Goal: Find specific page/section: Find specific page/section

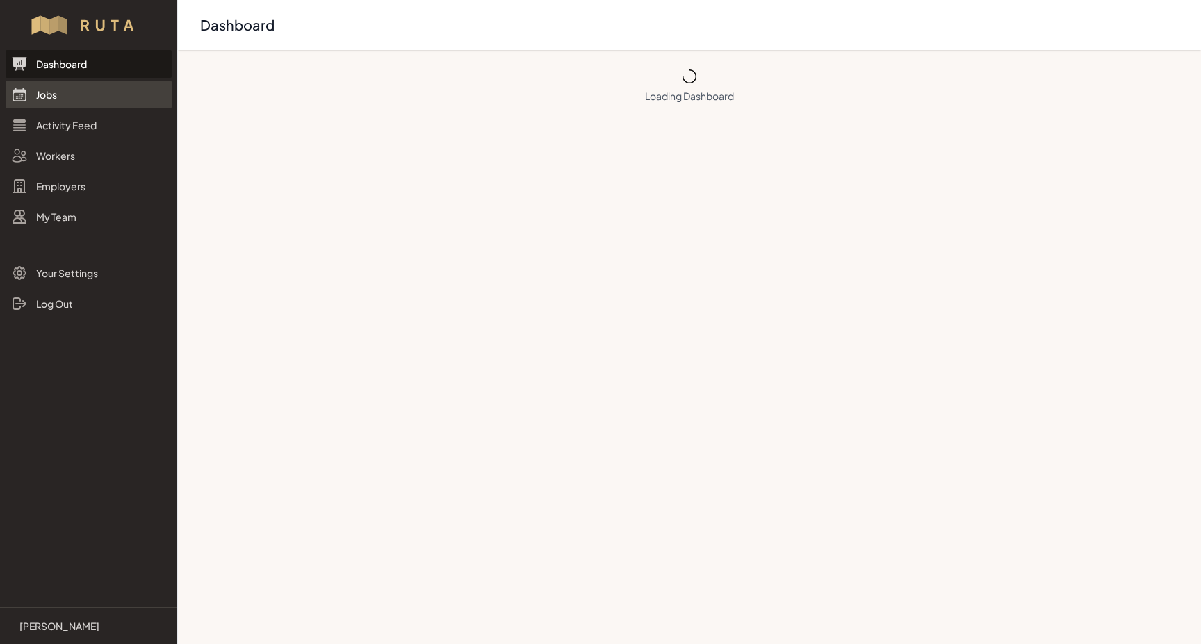
click at [47, 99] on link "Jobs" at bounding box center [89, 95] width 166 height 28
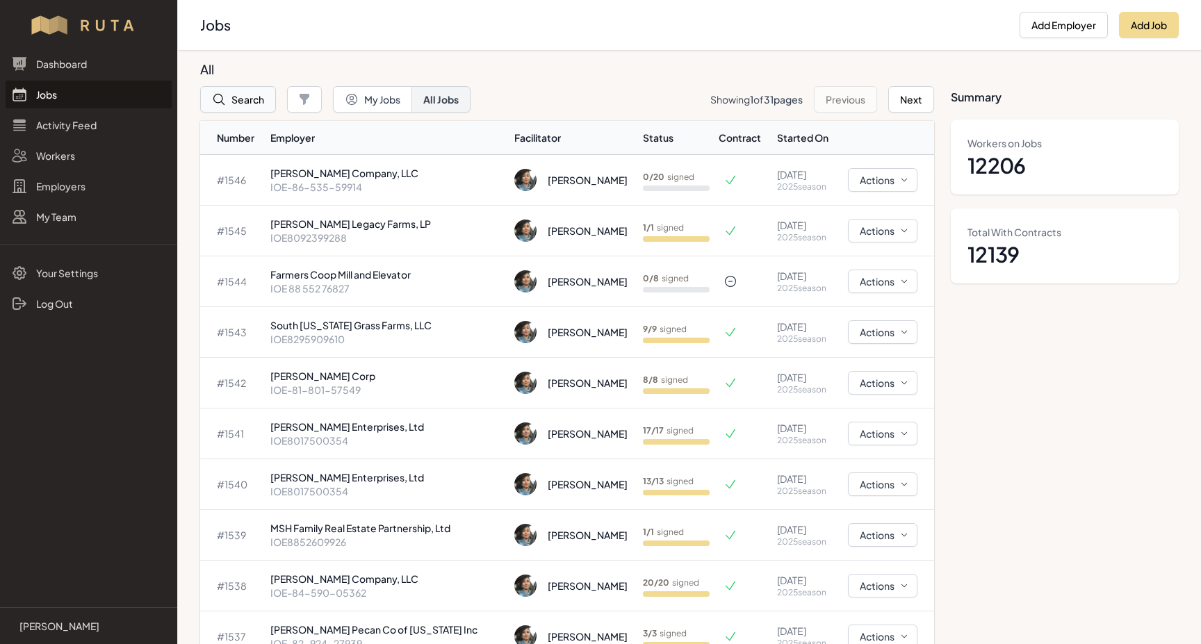
click at [243, 104] on button "Search" at bounding box center [238, 99] width 76 height 26
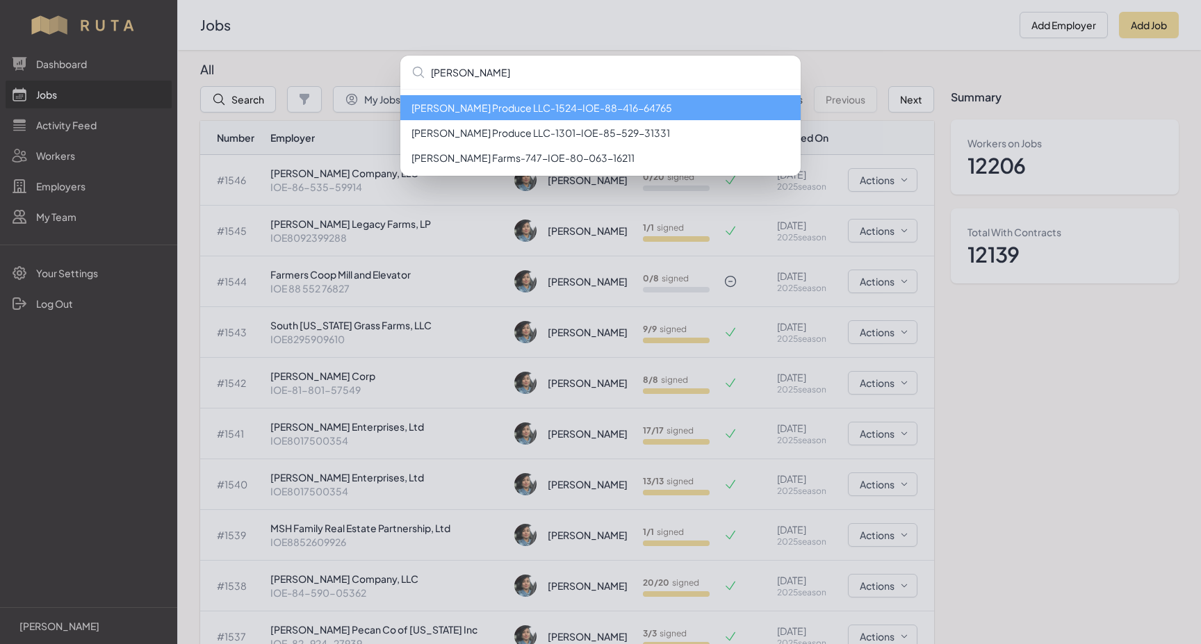
type input "[PERSON_NAME]"
click at [531, 110] on li "[PERSON_NAME] Produce LLC - 1524 - IOE-88-416-64765" at bounding box center [600, 107] width 400 height 25
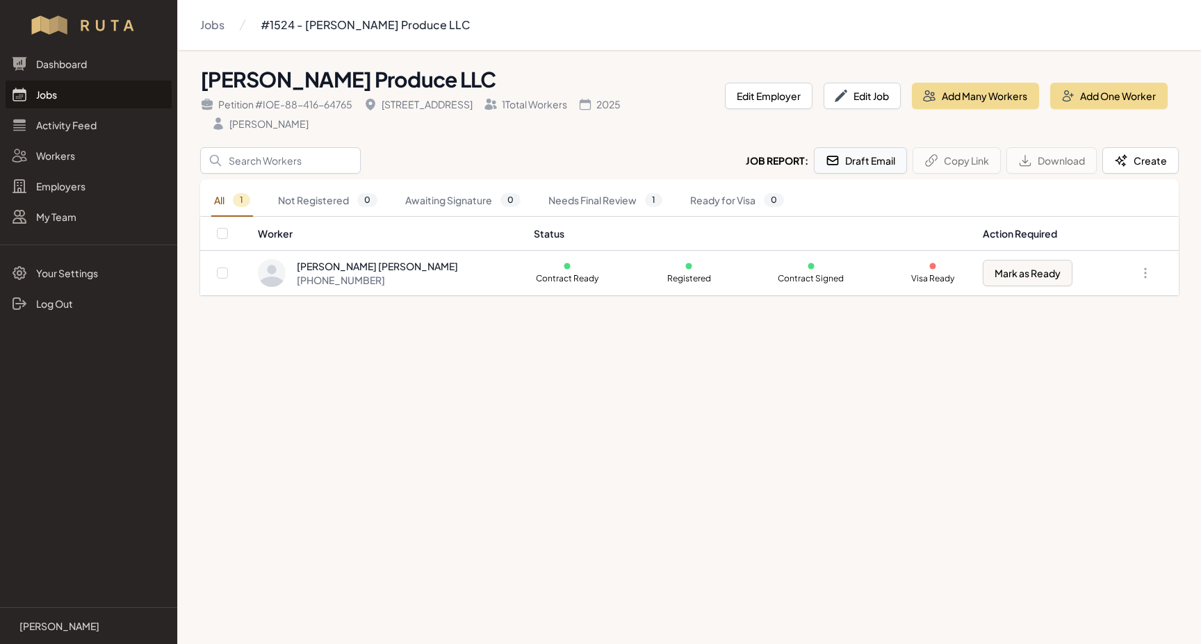
click at [866, 155] on button "Draft Email" at bounding box center [860, 160] width 93 height 26
click at [41, 97] on link "Jobs" at bounding box center [89, 95] width 166 height 28
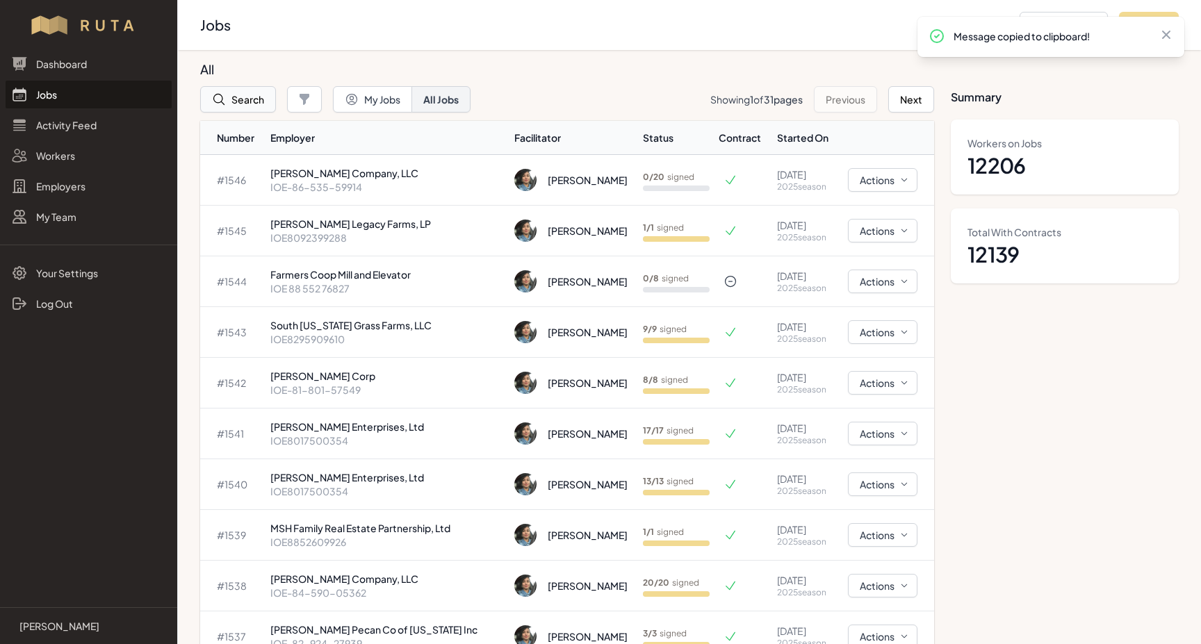
click at [231, 103] on button "Search" at bounding box center [238, 99] width 76 height 26
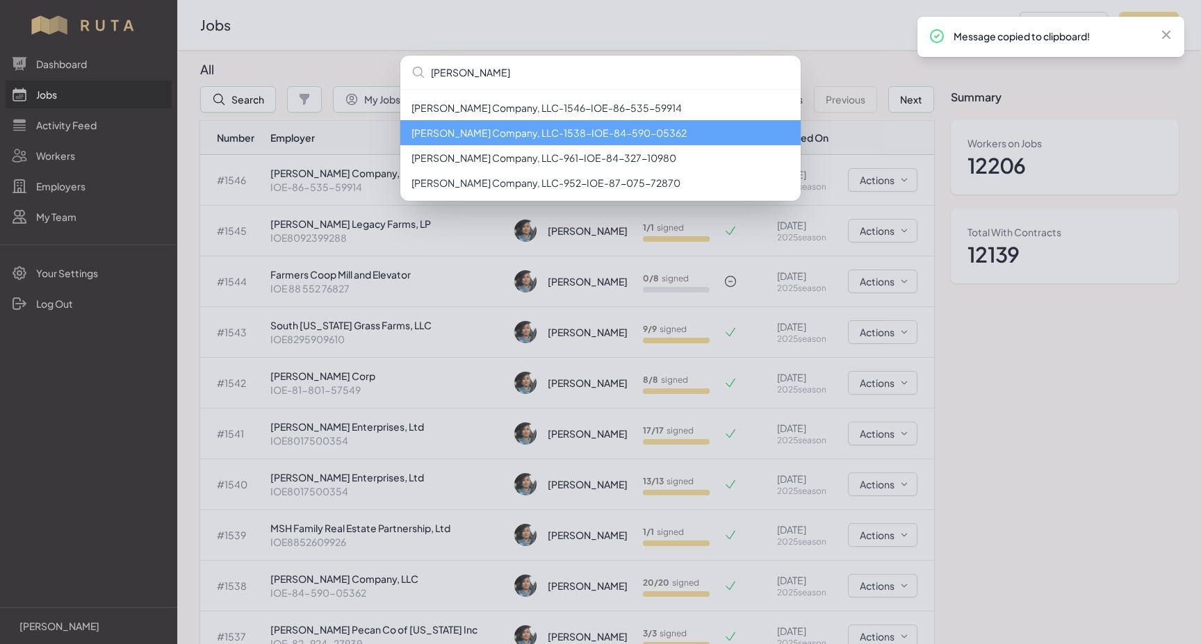
type input "[PERSON_NAME]"
click at [641, 135] on li "[PERSON_NAME] Company, LLC - 1538 - IOE-84-590-05362" at bounding box center [600, 132] width 400 height 25
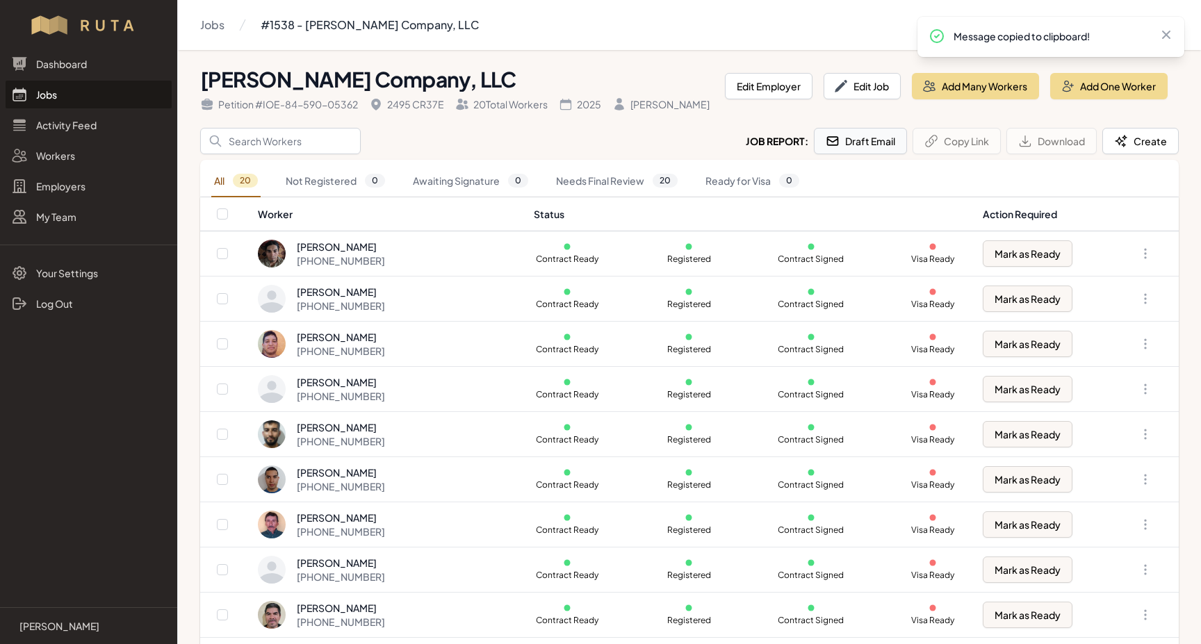
click at [852, 140] on button "Draft Email" at bounding box center [860, 141] width 93 height 26
click at [51, 95] on link "Jobs" at bounding box center [89, 95] width 166 height 28
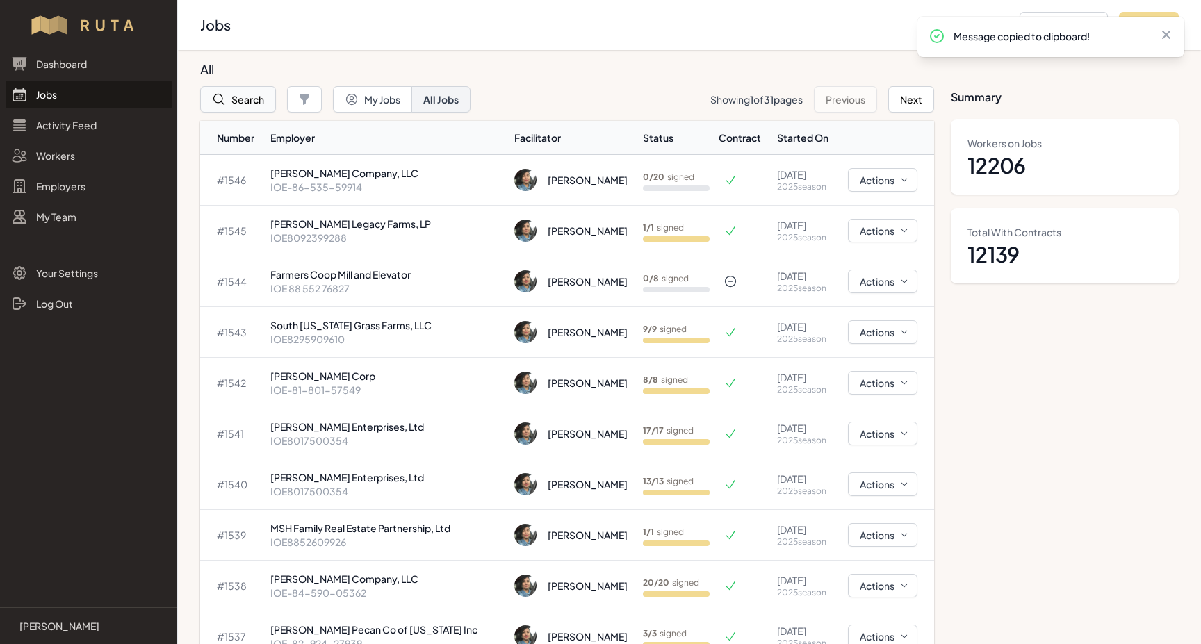
click at [229, 99] on button "Search" at bounding box center [238, 99] width 76 height 26
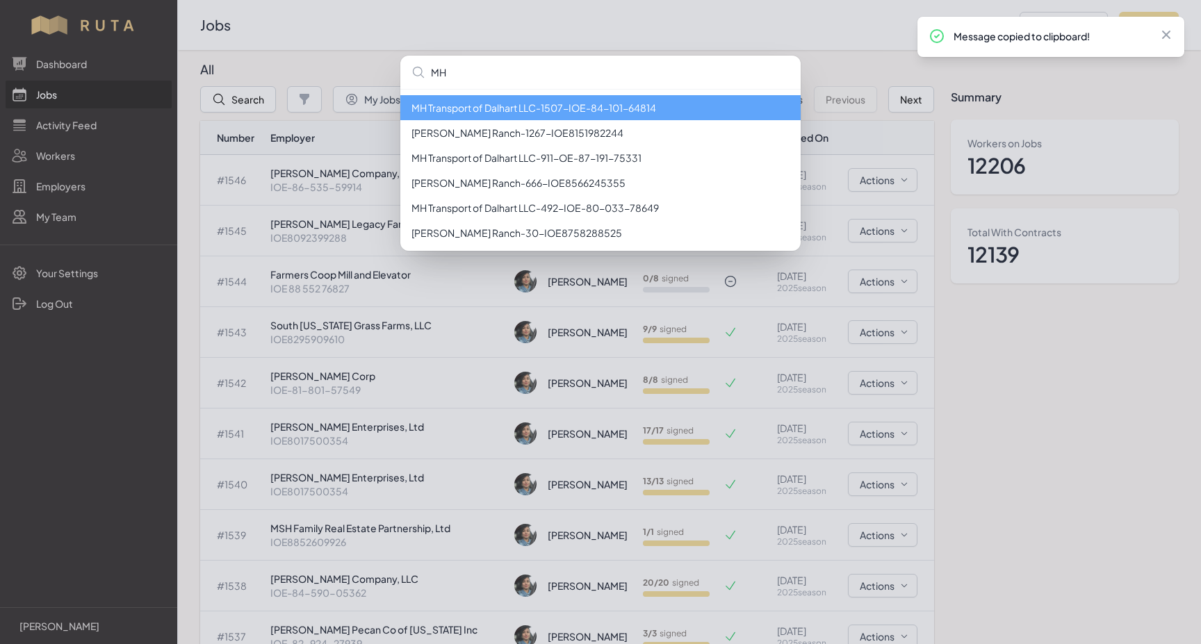
type input "MH"
click at [512, 111] on li "MH Transport of Dalhart LLC - 1507 - IOE-84-101-64814" at bounding box center [600, 107] width 400 height 25
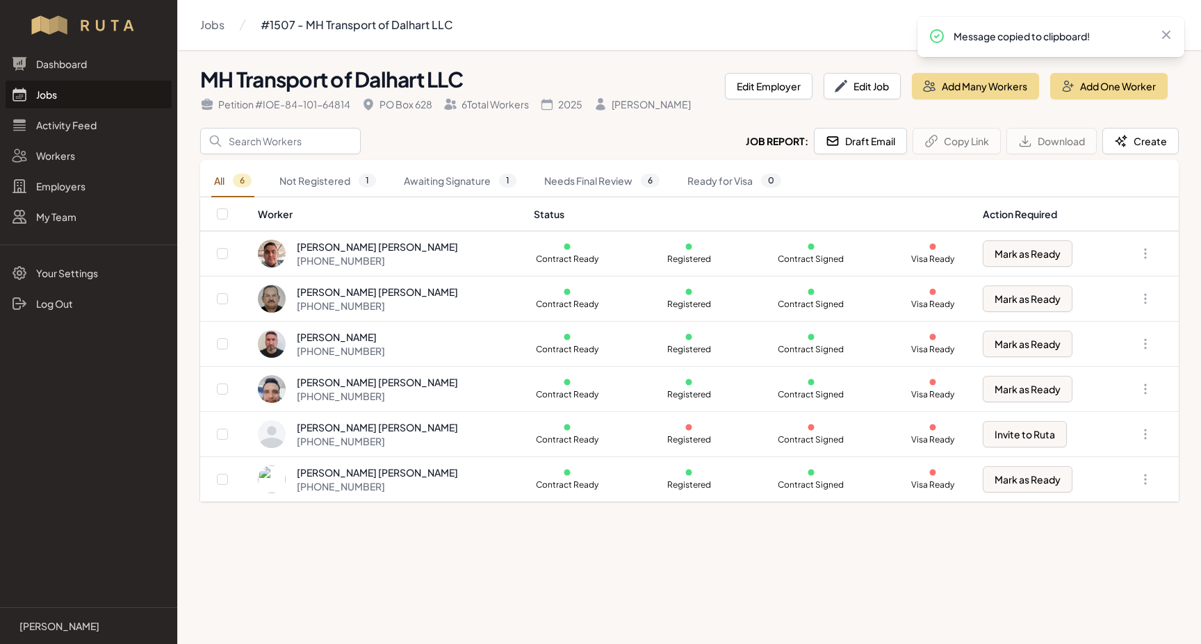
click at [31, 97] on link "Jobs" at bounding box center [89, 95] width 166 height 28
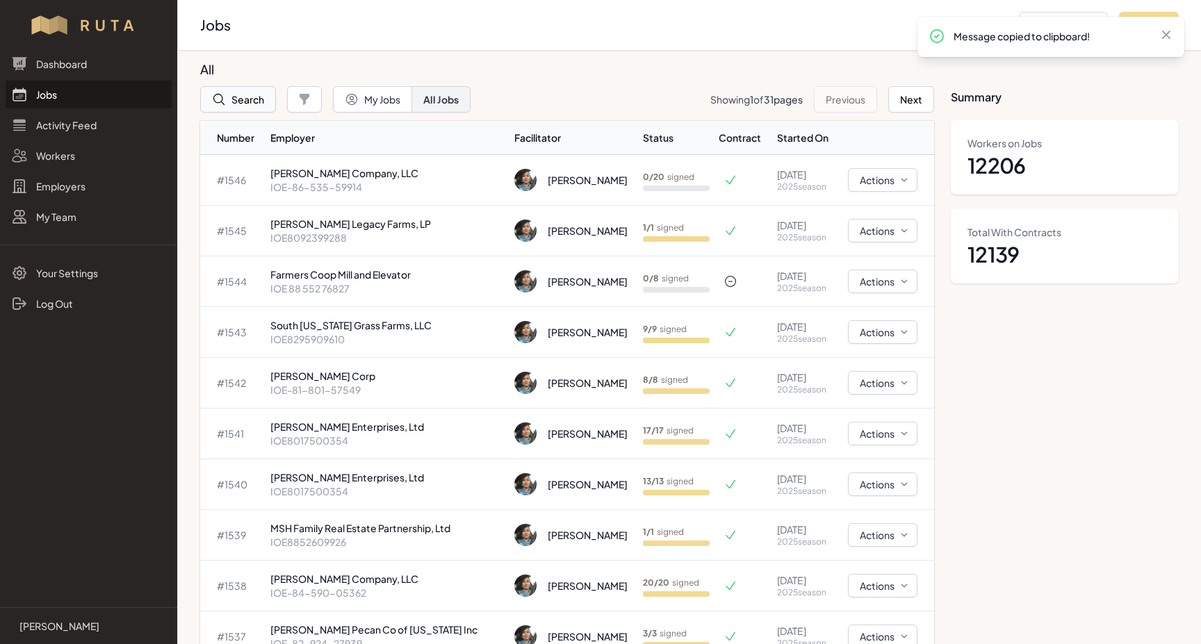
click at [239, 98] on button "Search" at bounding box center [238, 99] width 76 height 26
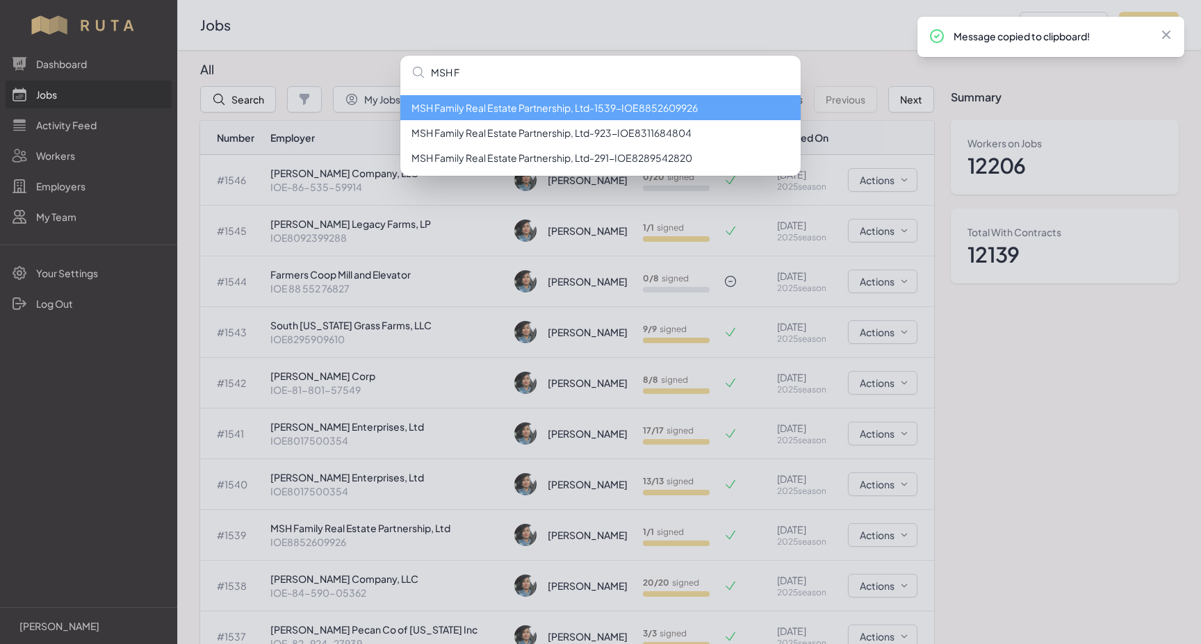
type input "MSH F"
click at [592, 108] on li "MSH Family Real Estate Partnership, Ltd - 1539 - IOE8852609926" at bounding box center [600, 107] width 400 height 25
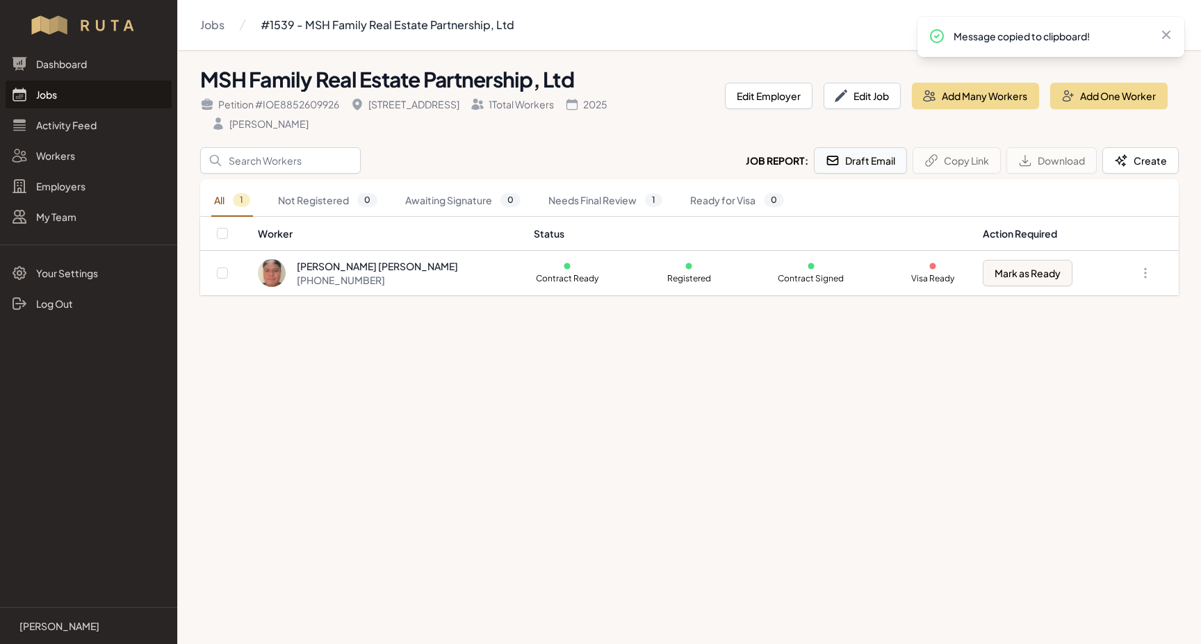
click at [874, 164] on button "Draft Email" at bounding box center [860, 160] width 93 height 26
click at [49, 101] on link "Jobs" at bounding box center [89, 95] width 166 height 28
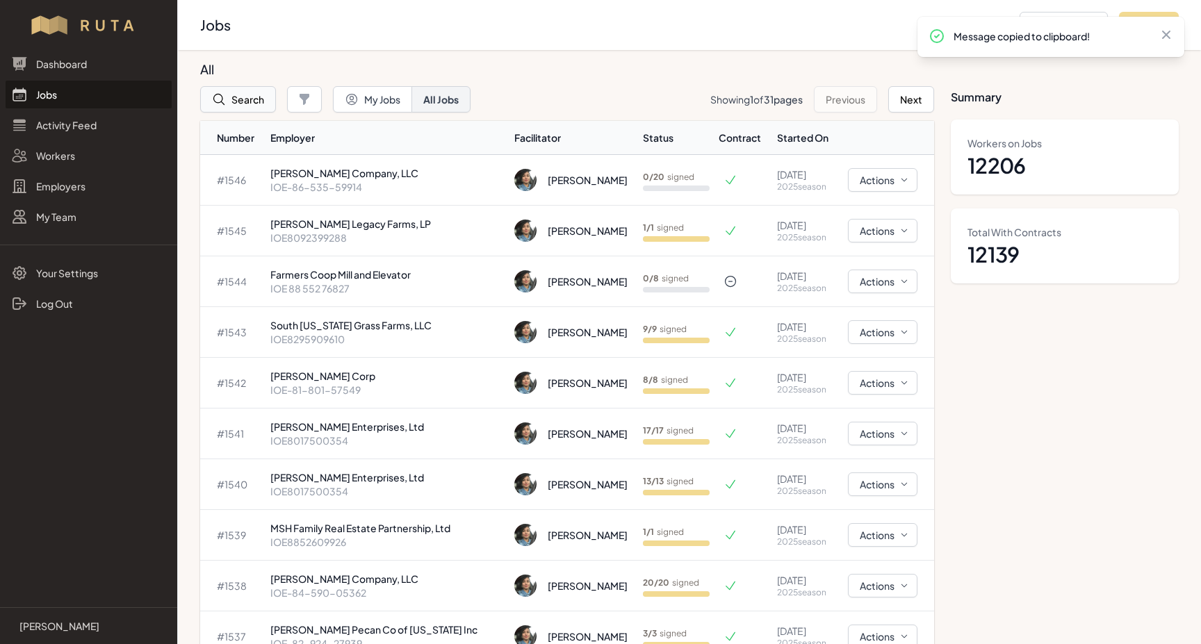
click at [235, 104] on button "Search" at bounding box center [238, 99] width 76 height 26
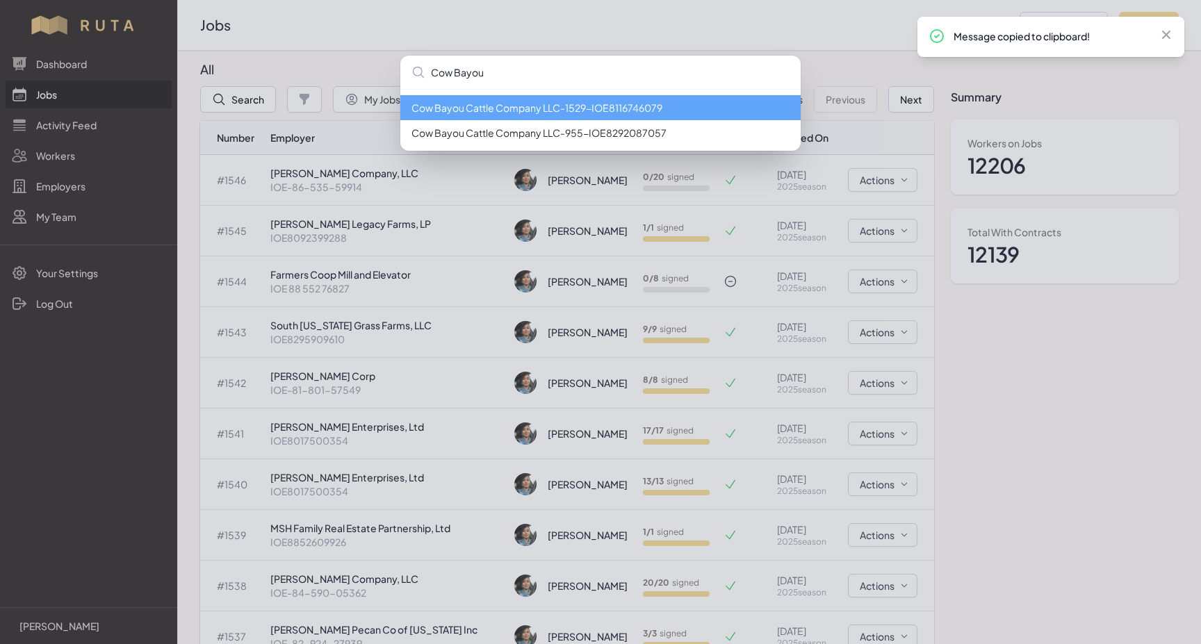
type input "Cow Bayou"
click at [538, 117] on li "Cow Bayou Cattle Company LLC - 1529 - IOE8116746079" at bounding box center [600, 107] width 400 height 25
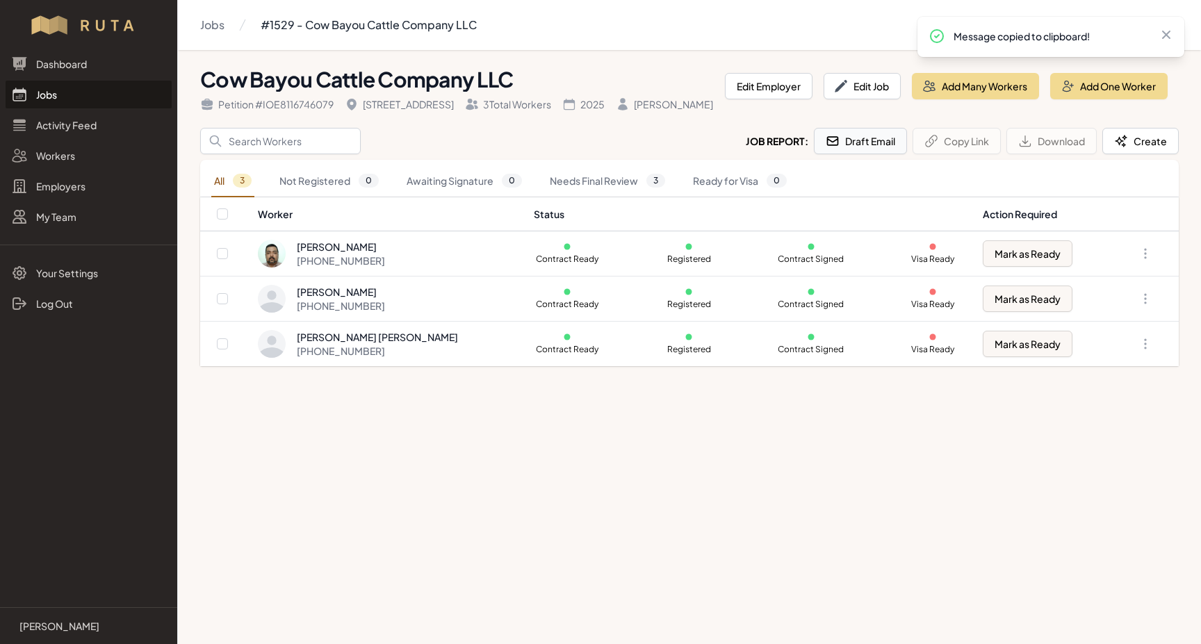
click at [883, 154] on button "Draft Email" at bounding box center [860, 141] width 93 height 26
click at [47, 95] on link "Jobs" at bounding box center [89, 95] width 166 height 28
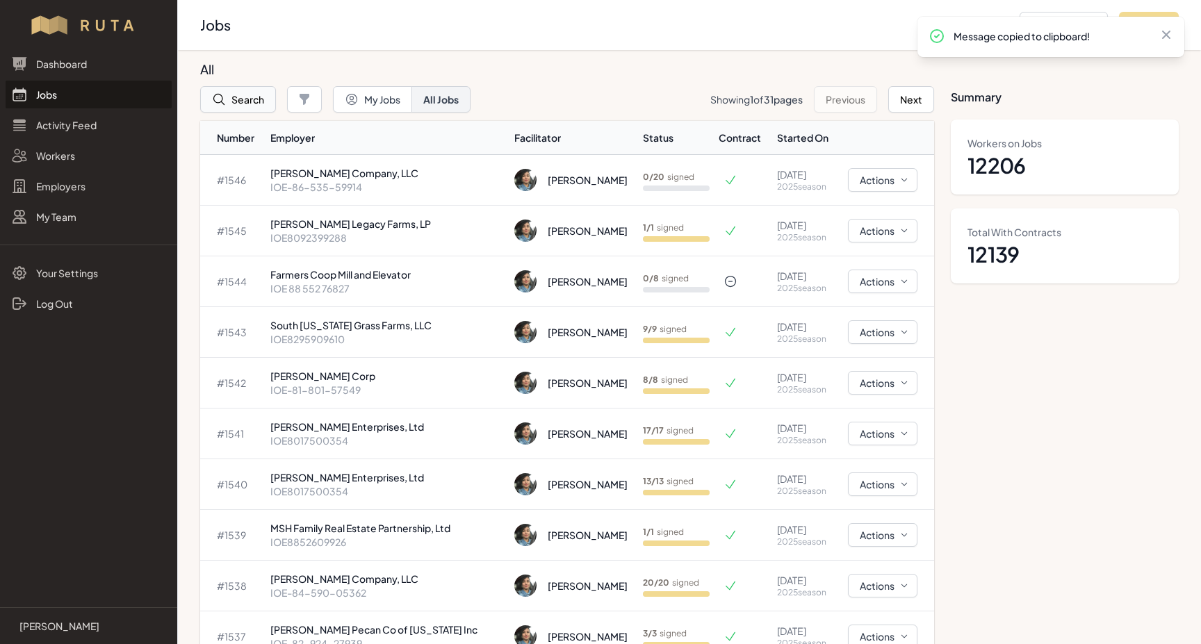
click at [256, 108] on button "Search" at bounding box center [238, 99] width 76 height 26
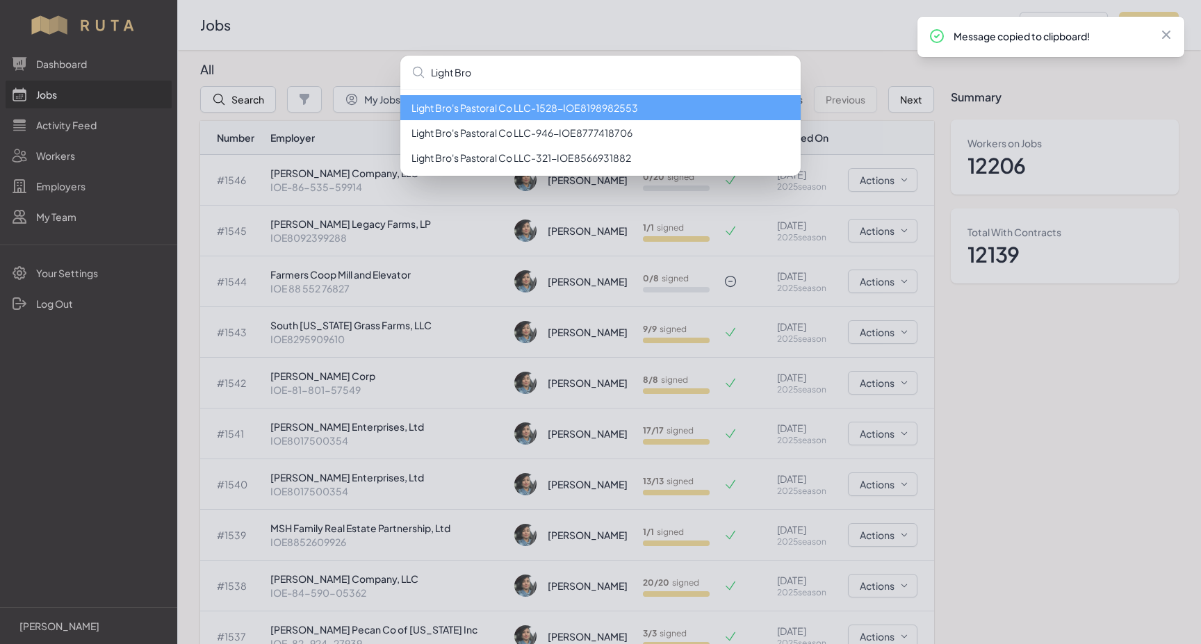
type input "Light Bro"
click at [623, 106] on li "Light Bro's Pastoral Co LLC - 1528 - IOE8198982553" at bounding box center [600, 107] width 400 height 25
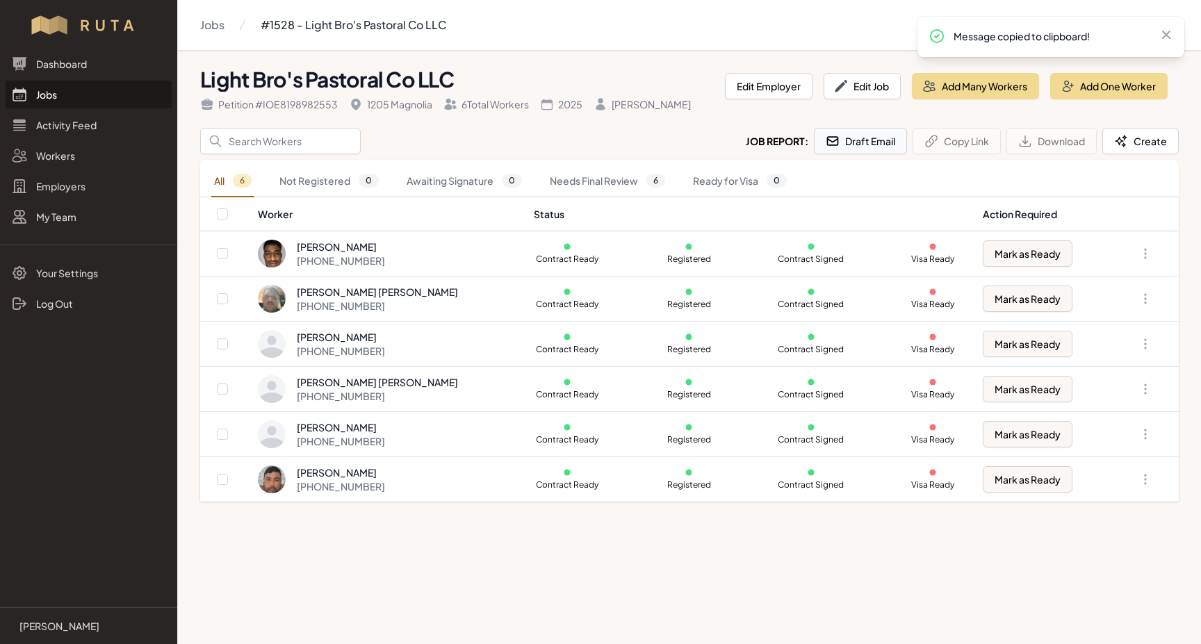
click at [865, 149] on button "Draft Email" at bounding box center [860, 141] width 93 height 26
click at [47, 95] on link "Jobs" at bounding box center [89, 95] width 166 height 28
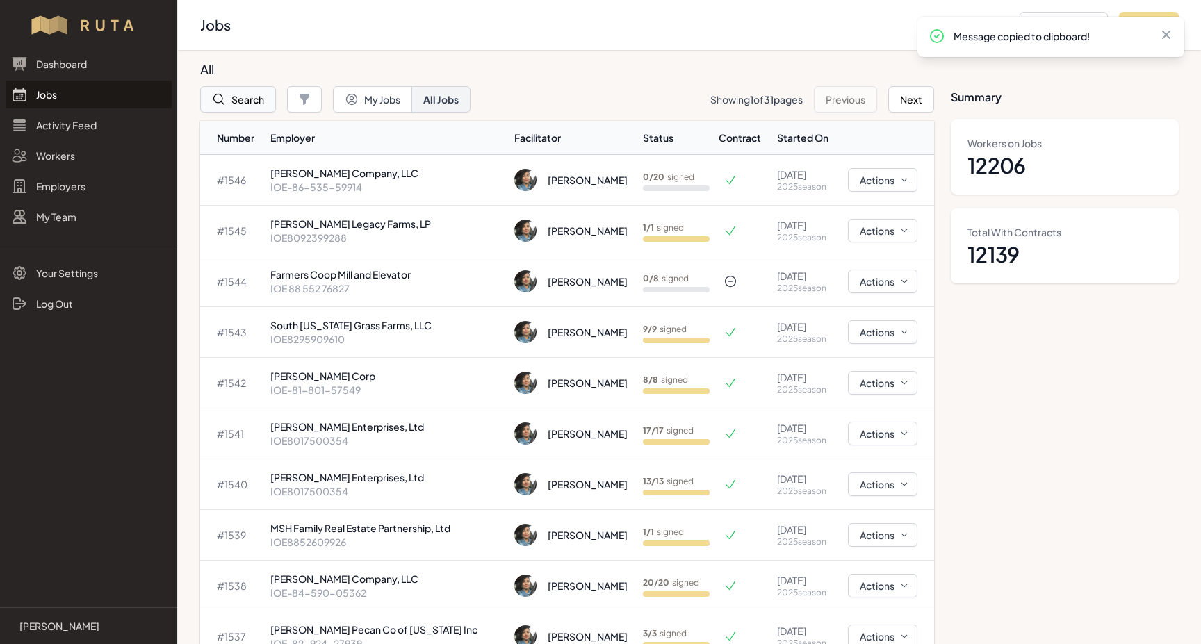
click at [249, 99] on button "Search" at bounding box center [238, 99] width 76 height 26
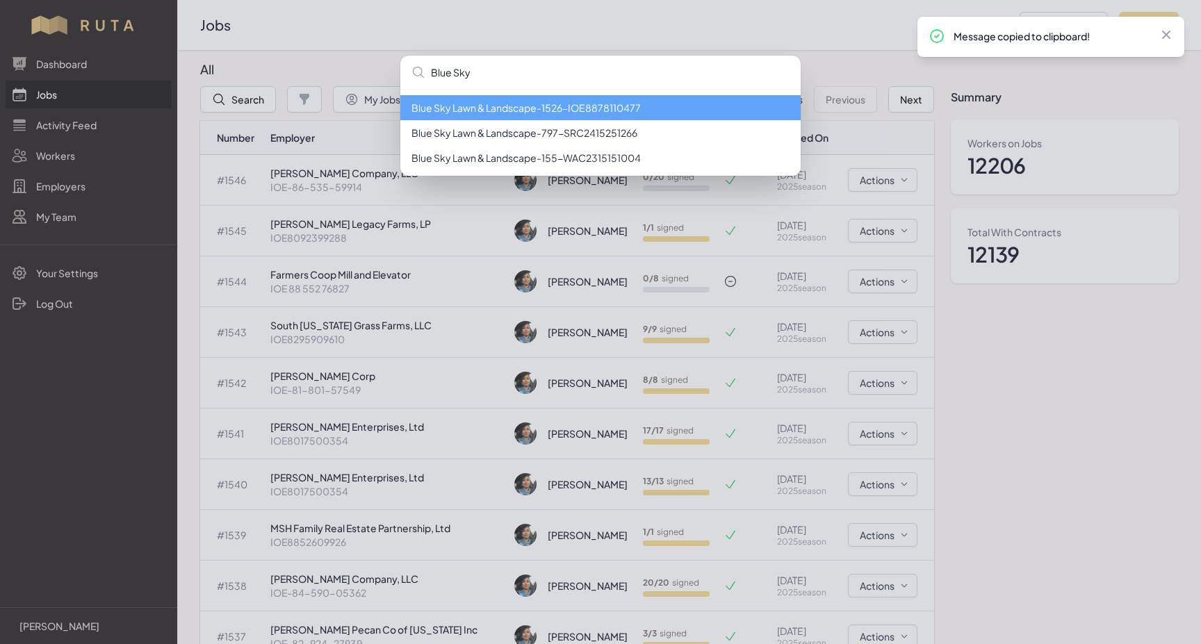
type input "Blue Sky"
click at [500, 107] on li "Blue Sky Lawn & Landscape - 1526 - IOE8878110477" at bounding box center [600, 107] width 400 height 25
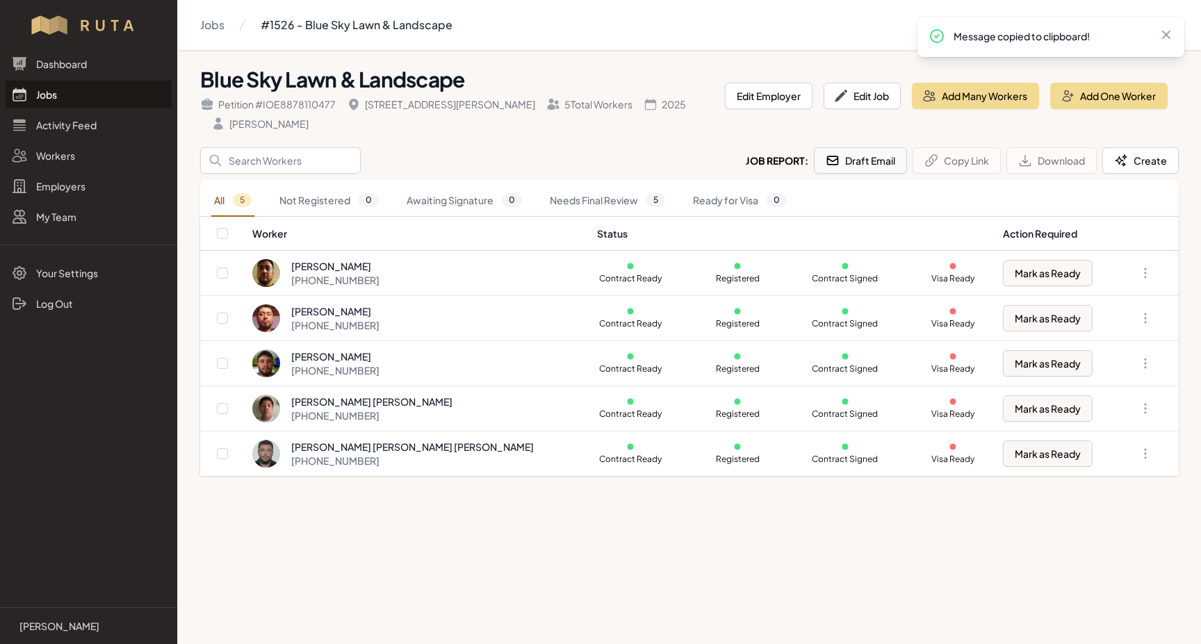
click at [875, 147] on button "Draft Email" at bounding box center [860, 160] width 93 height 26
click at [47, 98] on link "Jobs" at bounding box center [89, 95] width 166 height 28
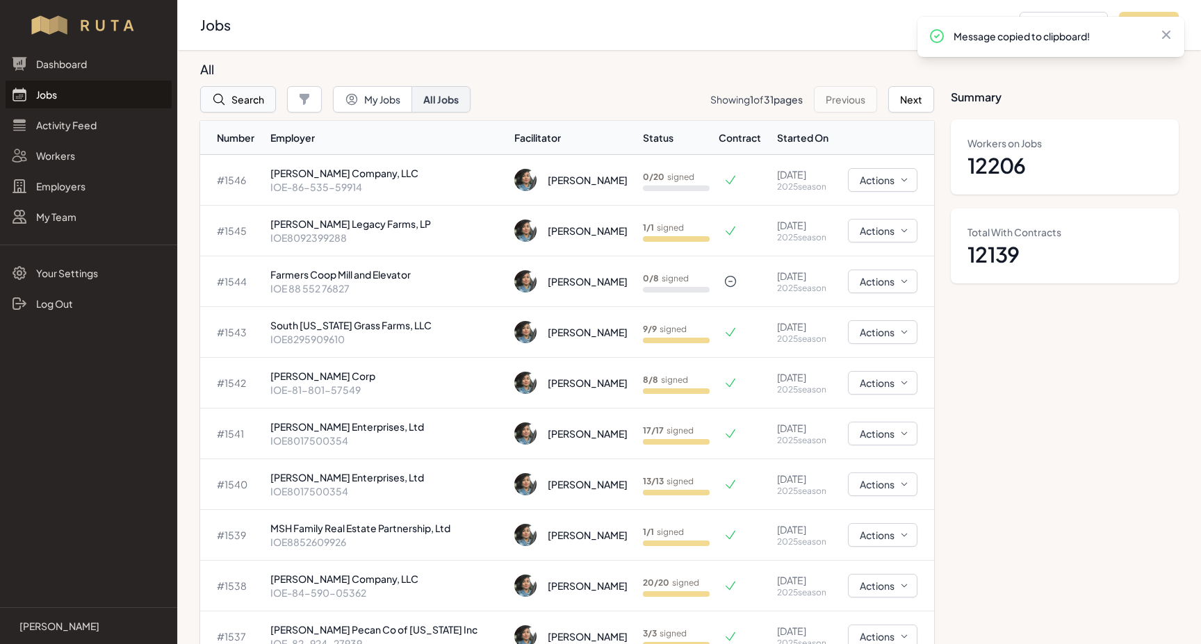
click at [239, 108] on button "Search" at bounding box center [238, 99] width 76 height 26
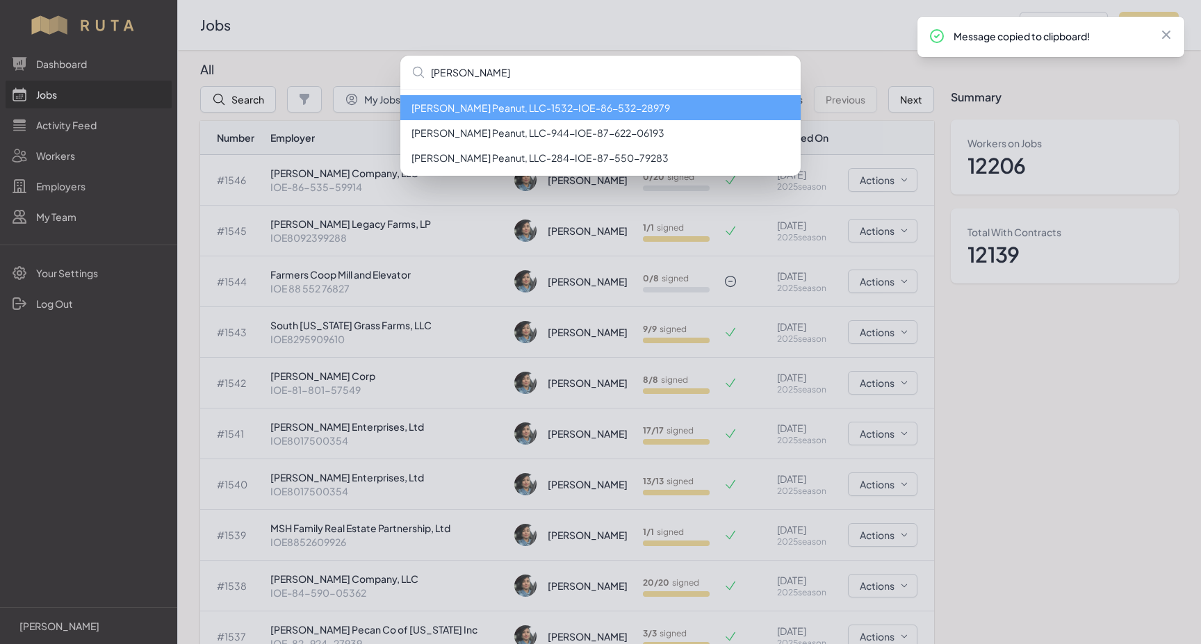
type input "[PERSON_NAME]"
click at [613, 110] on li "[PERSON_NAME] Peanut, LLC - 1532 - IOE-86-532-28979" at bounding box center [600, 107] width 400 height 25
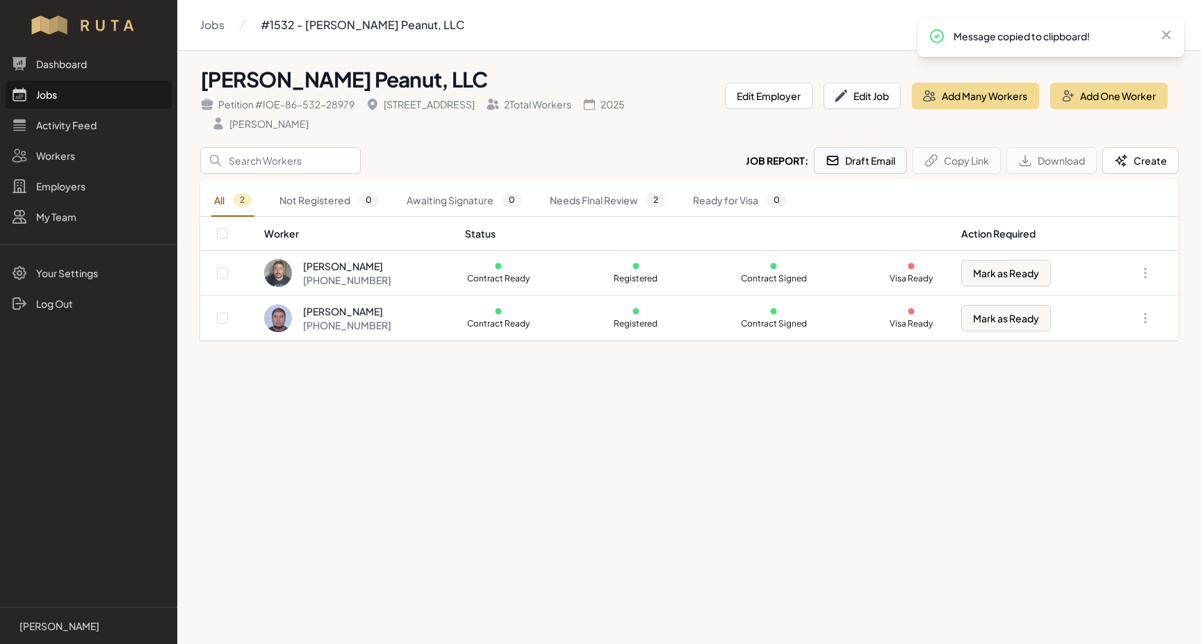
click at [872, 163] on button "Draft Email" at bounding box center [860, 160] width 93 height 26
click at [50, 97] on link "Jobs" at bounding box center [89, 95] width 166 height 28
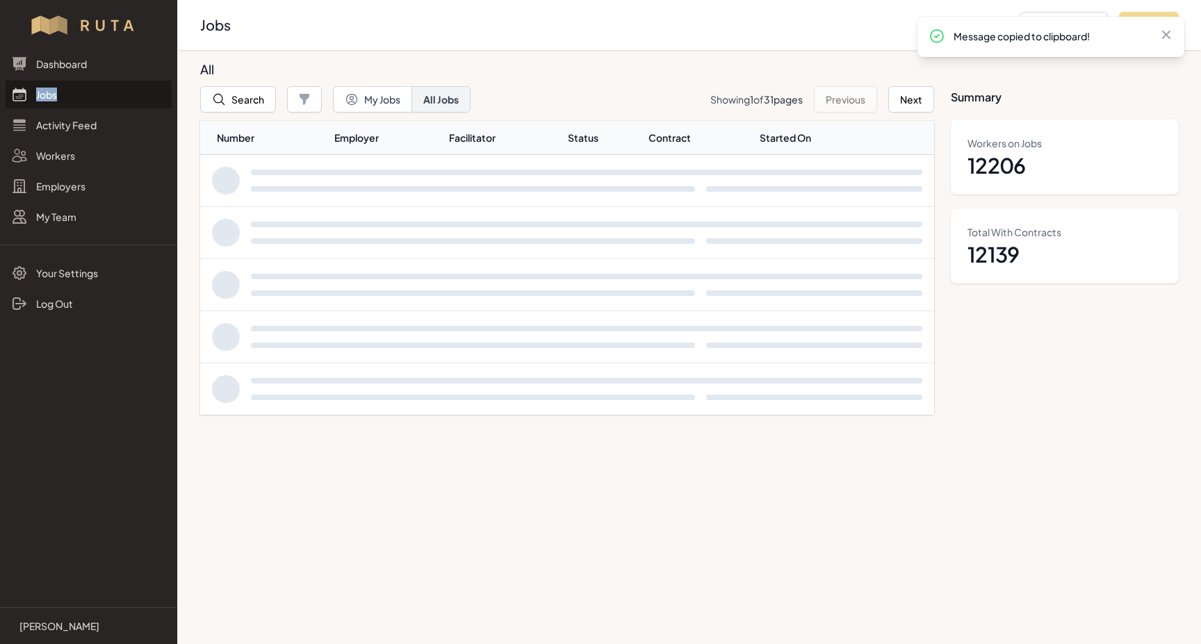
click at [50, 97] on link "Jobs" at bounding box center [89, 95] width 166 height 28
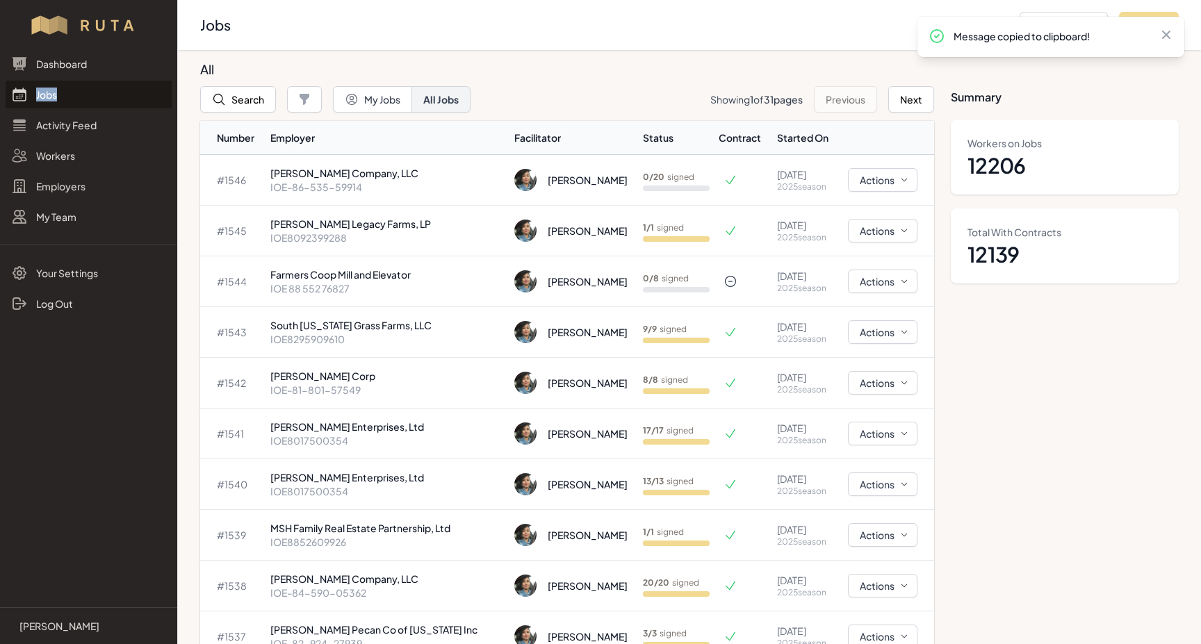
click at [50, 97] on link "Jobs" at bounding box center [89, 95] width 166 height 28
click at [246, 99] on button "Search" at bounding box center [238, 99] width 76 height 26
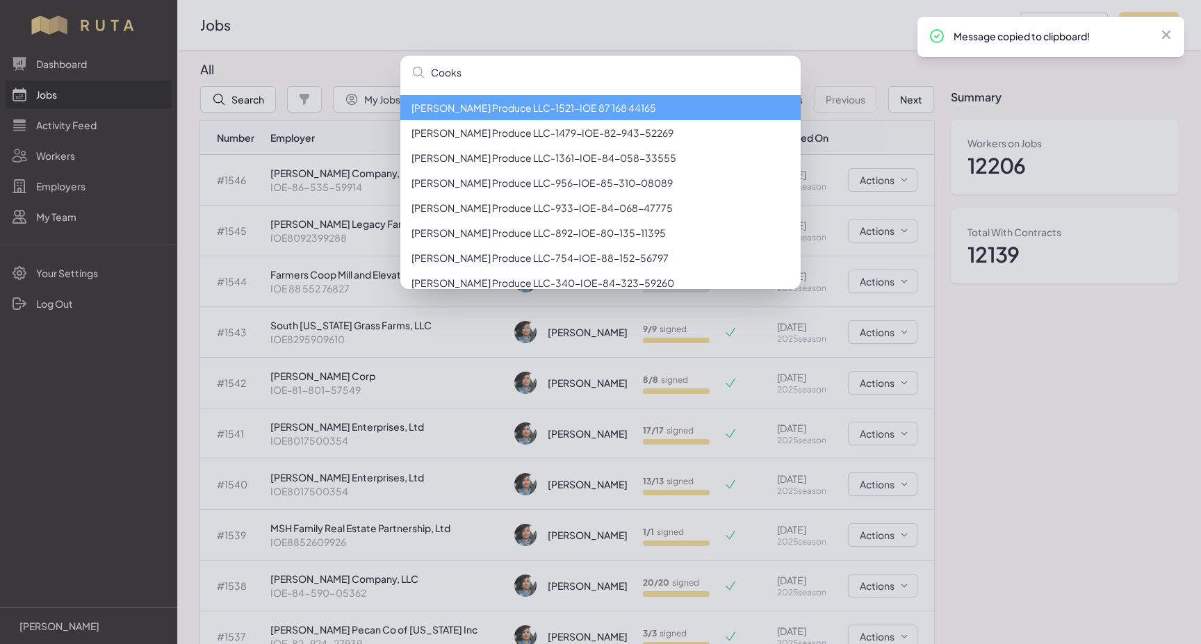
type input "Cooks"
click at [526, 110] on li "[PERSON_NAME] Produce LLC - 1521 - IOE 87 168 44165" at bounding box center [600, 107] width 400 height 25
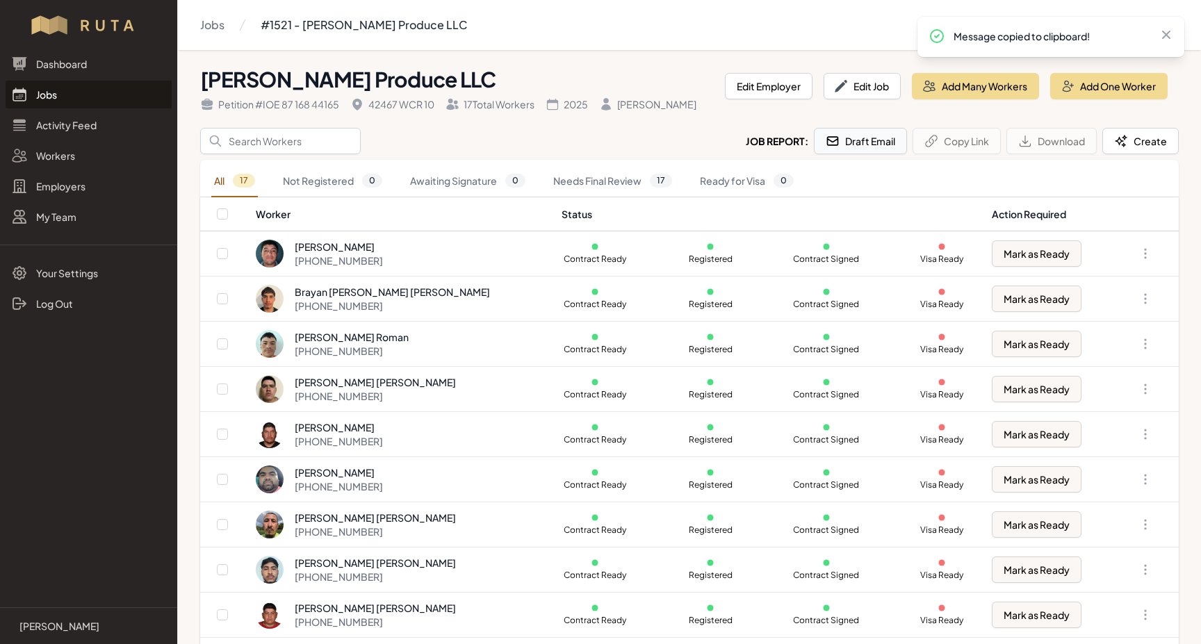
click at [879, 145] on button "Draft Email" at bounding box center [860, 141] width 93 height 26
click at [42, 98] on link "Jobs" at bounding box center [89, 95] width 166 height 28
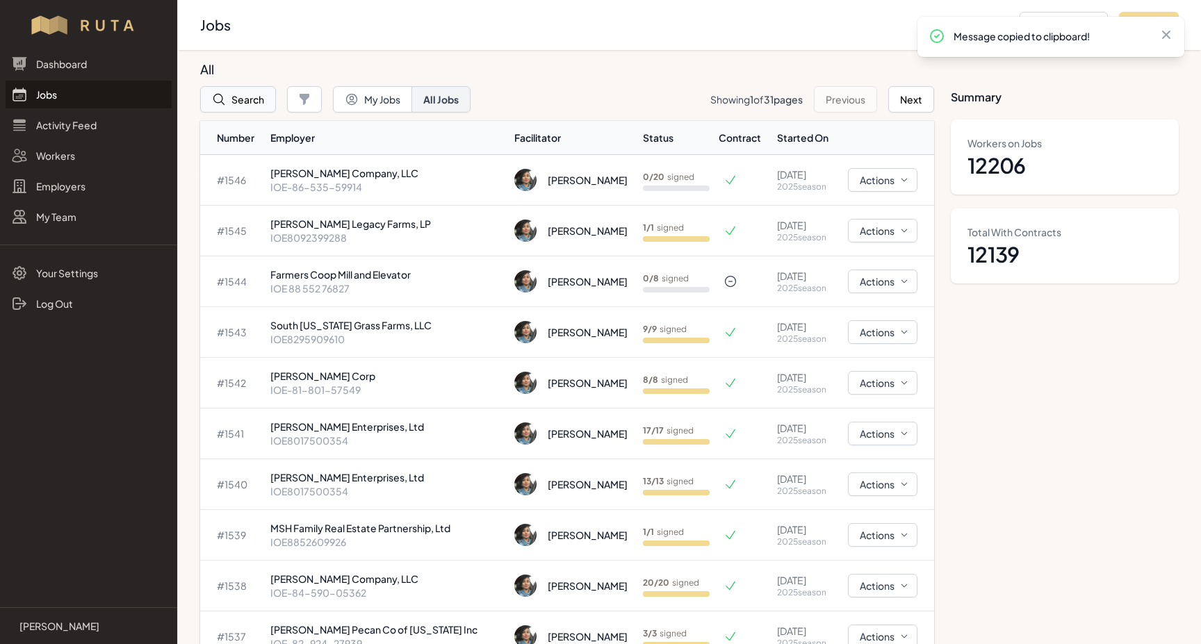
click at [222, 104] on icon "button" at bounding box center [219, 99] width 14 height 14
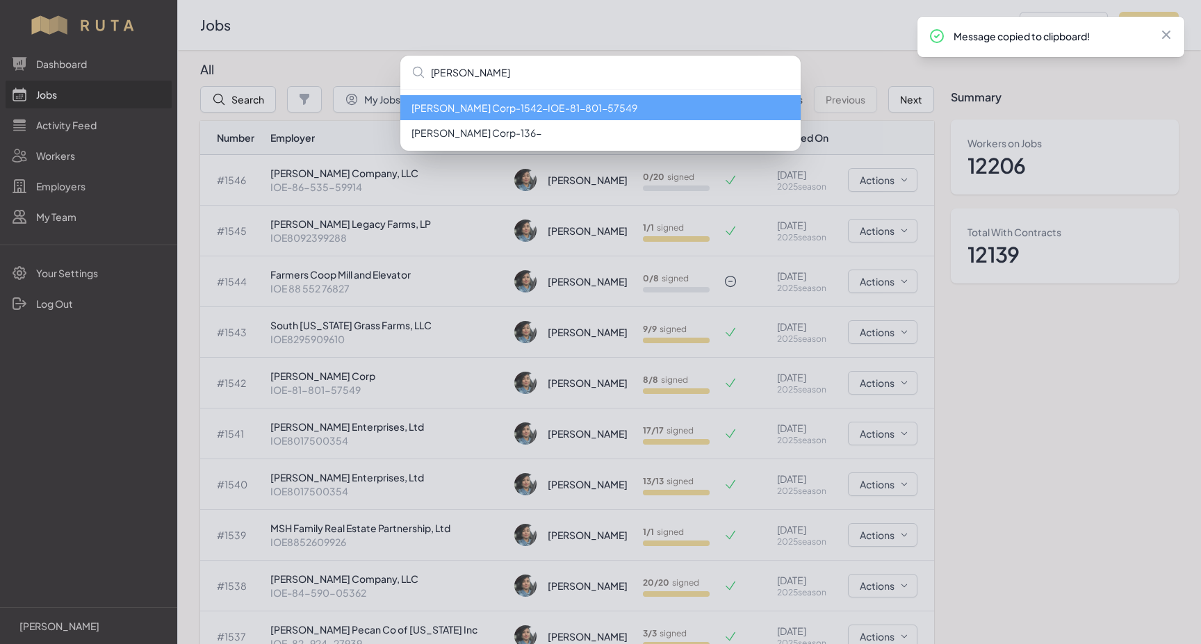
type input "[PERSON_NAME]"
click at [546, 104] on li "[PERSON_NAME] Corp - 1542 - IOE-81-801-57549" at bounding box center [600, 107] width 400 height 25
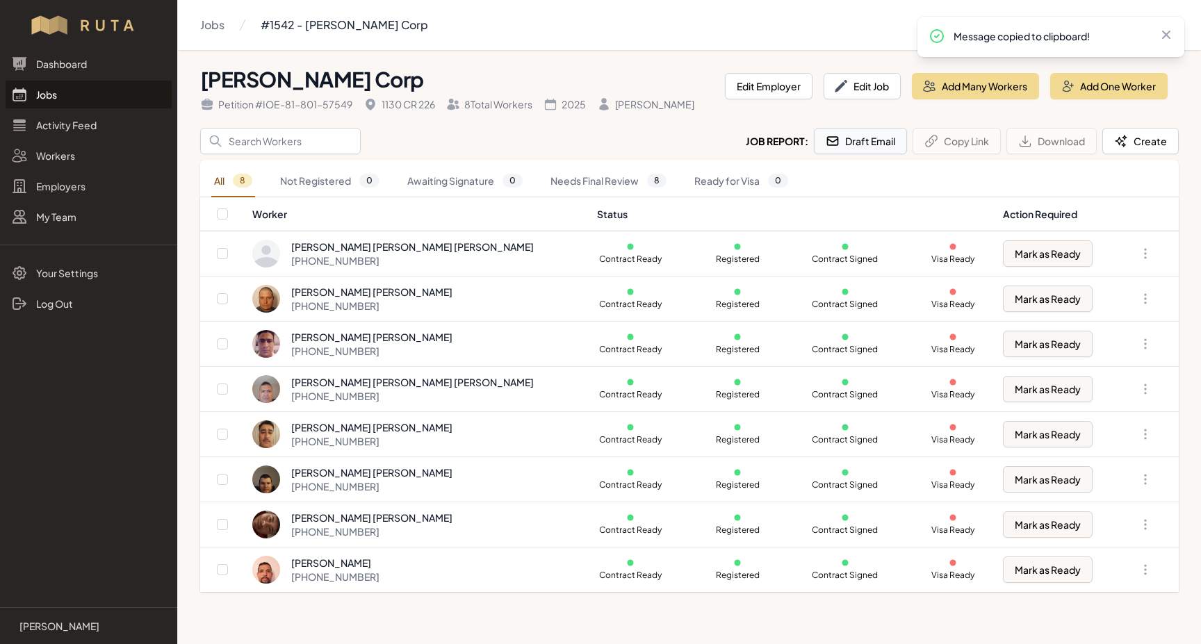
click at [874, 142] on button "Draft Email" at bounding box center [860, 141] width 93 height 26
